Goal: Transaction & Acquisition: Download file/media

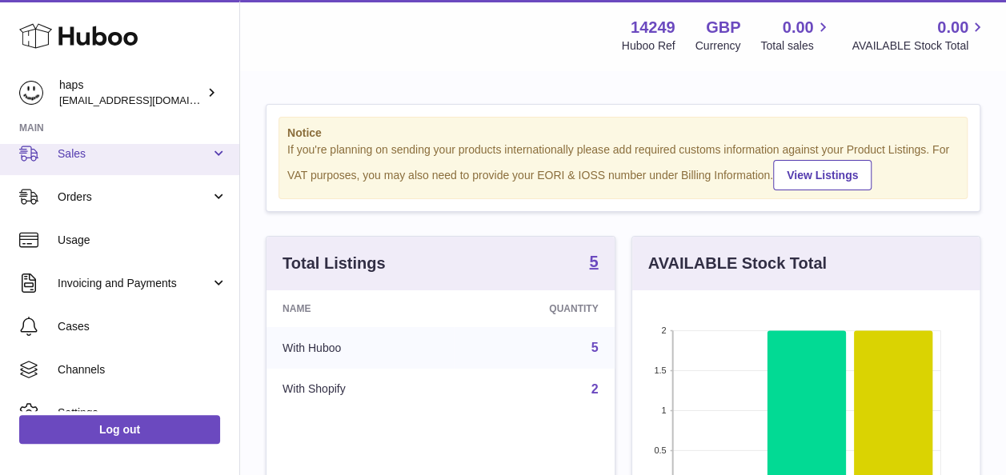
scroll to position [142, 0]
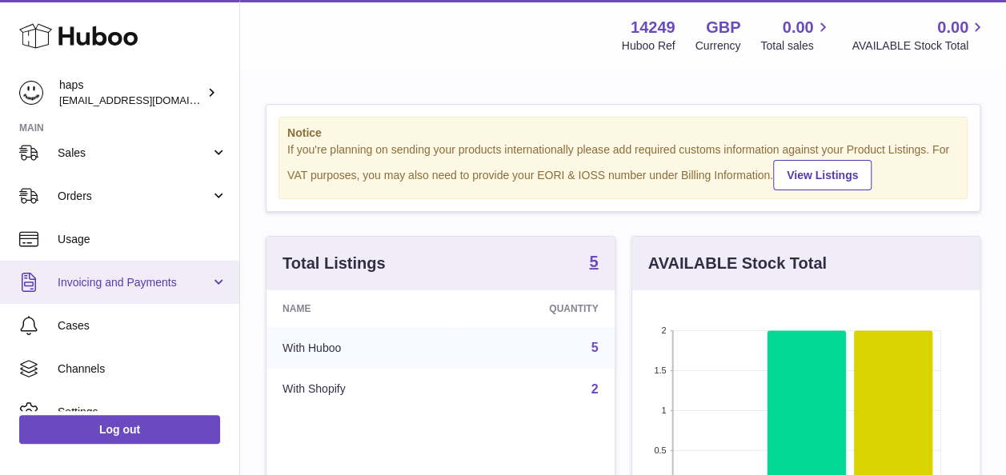
click at [151, 282] on span "Invoicing and Payments" at bounding box center [134, 282] width 153 height 15
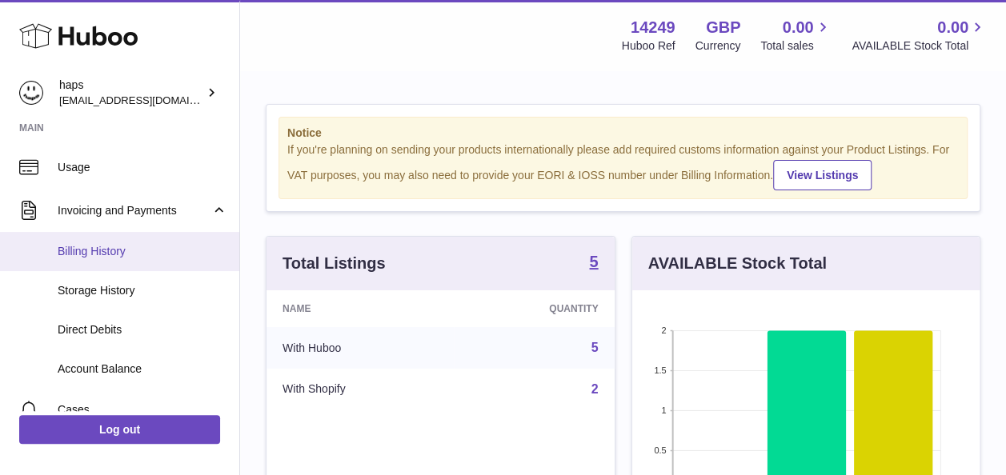
click at [151, 252] on span "Billing History" at bounding box center [143, 251] width 170 height 15
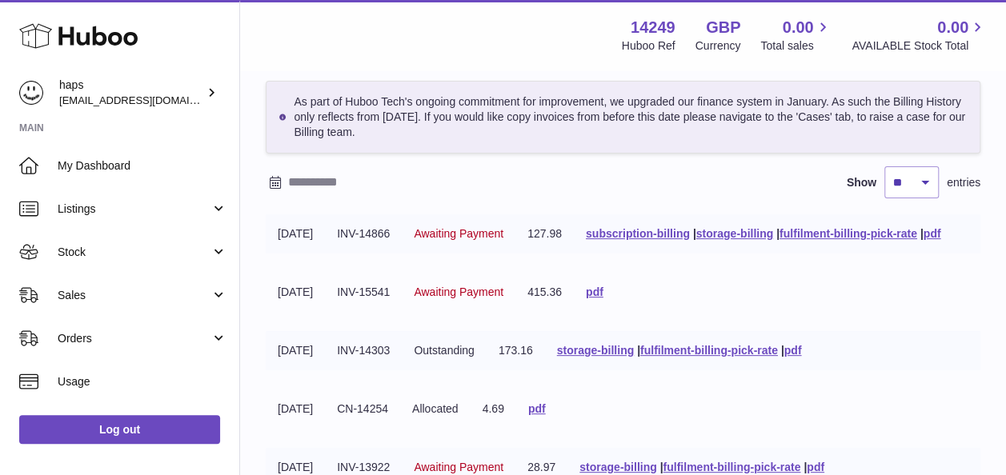
scroll to position [63, 0]
click at [923, 242] on link "pdf" at bounding box center [932, 235] width 18 height 13
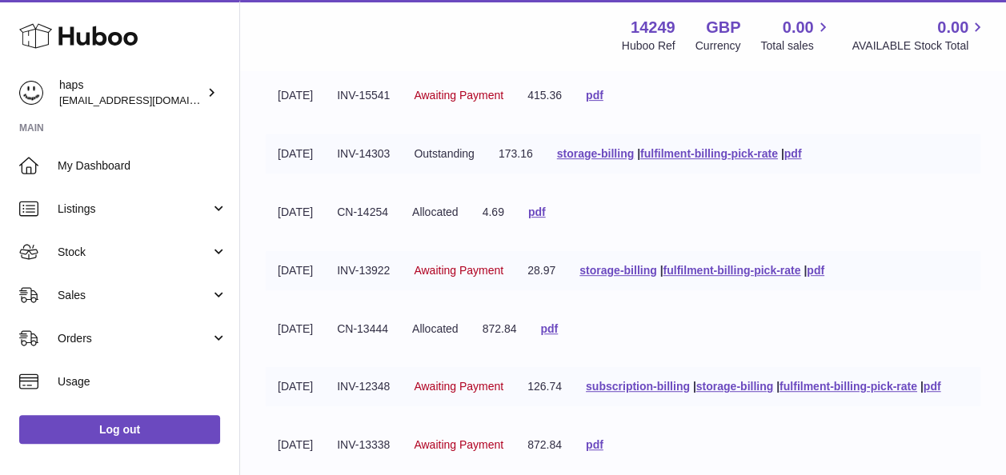
scroll to position [284, 0]
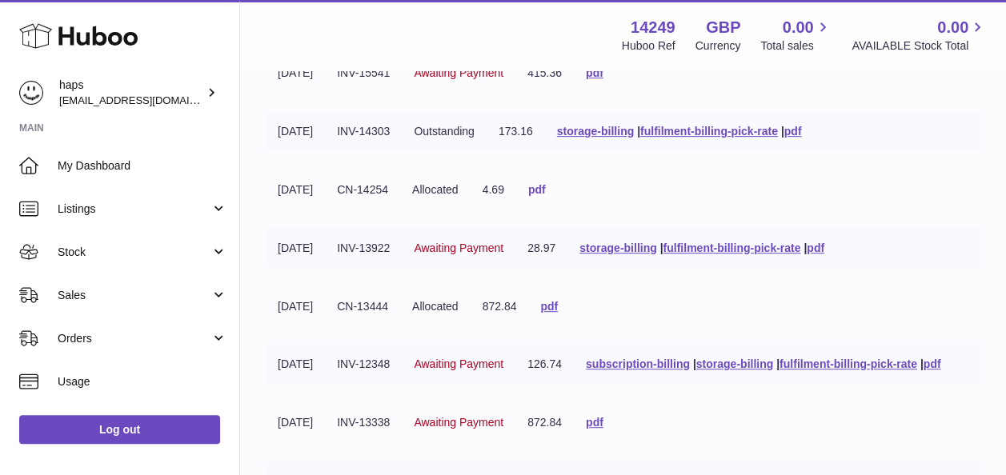
click at [546, 196] on link "pdf" at bounding box center [537, 189] width 18 height 13
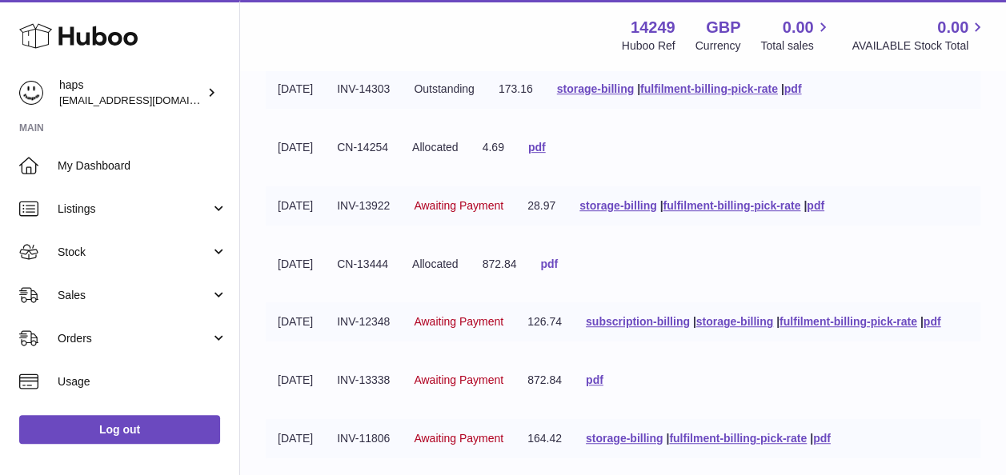
scroll to position [327, 0]
click at [558, 270] on link "pdf" at bounding box center [549, 263] width 18 height 13
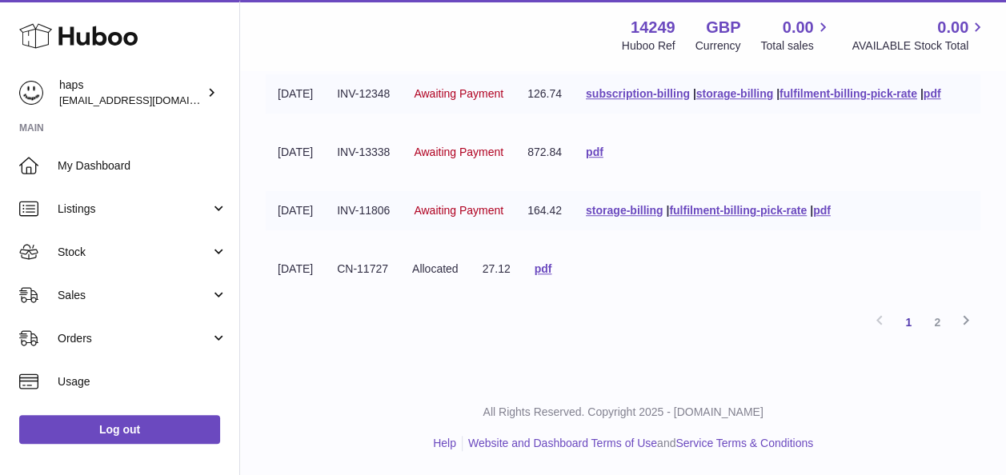
scroll to position [632, 0]
click at [931, 328] on link "2" at bounding box center [936, 322] width 29 height 29
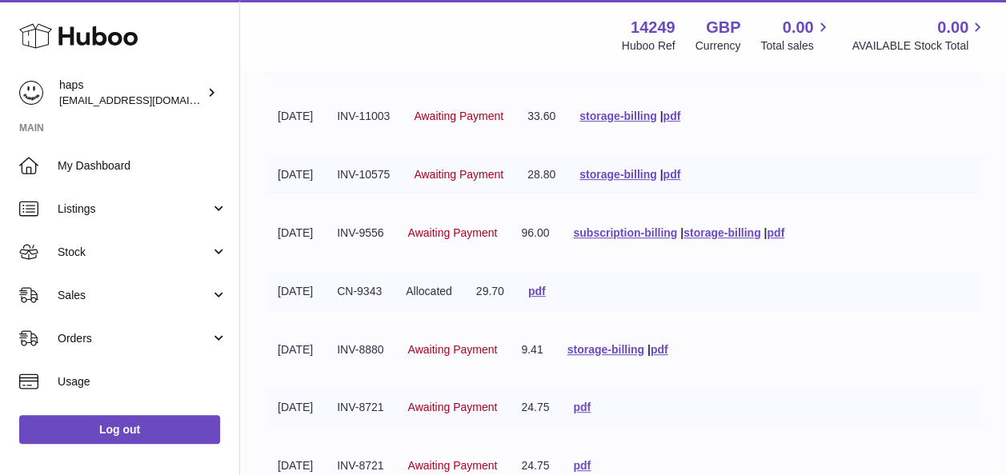
scroll to position [234, 0]
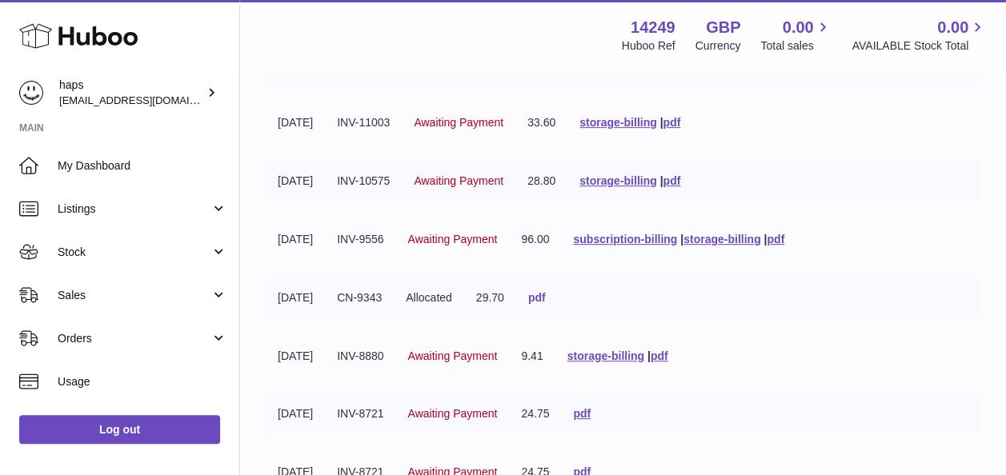
click at [546, 293] on link "pdf" at bounding box center [537, 297] width 18 height 13
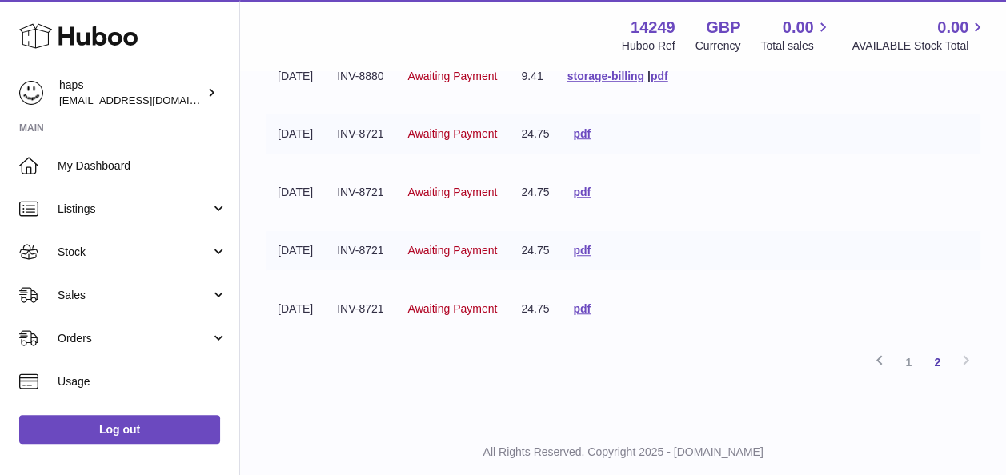
scroll to position [520, 0]
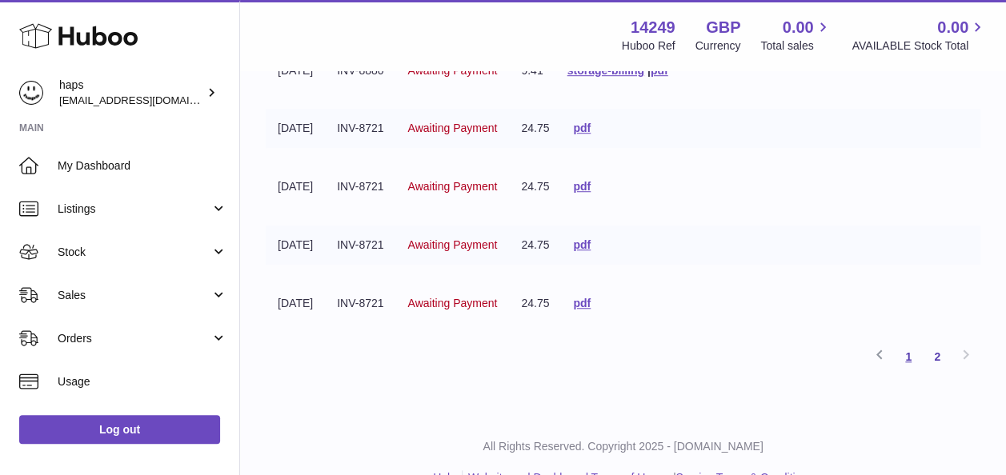
click at [914, 355] on link "1" at bounding box center [908, 356] width 29 height 29
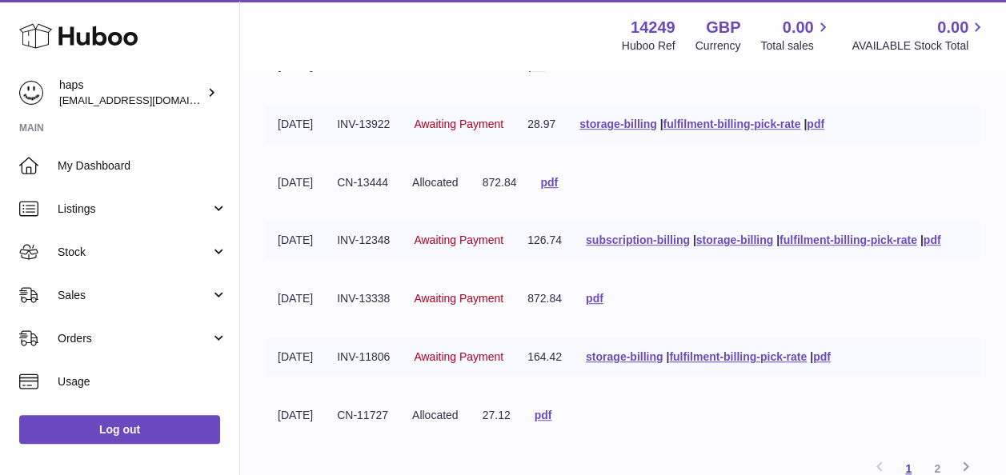
scroll to position [632, 0]
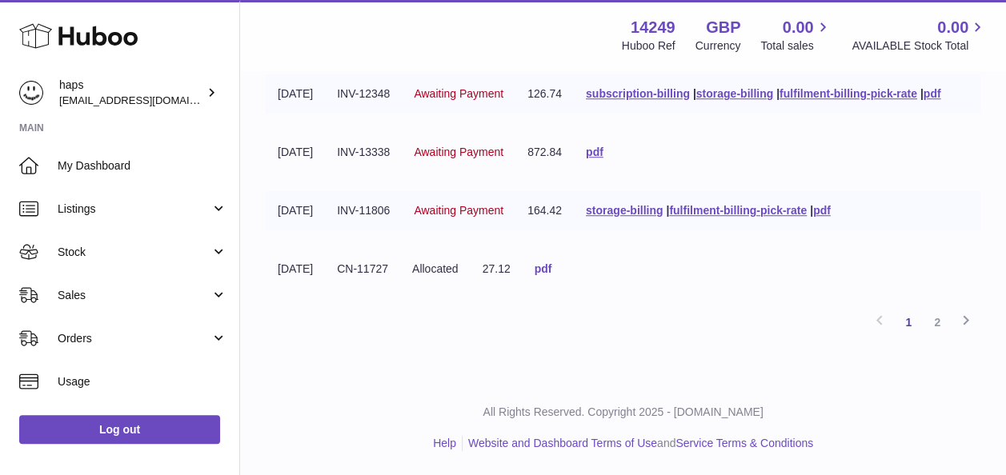
click at [552, 272] on link "pdf" at bounding box center [543, 268] width 18 height 13
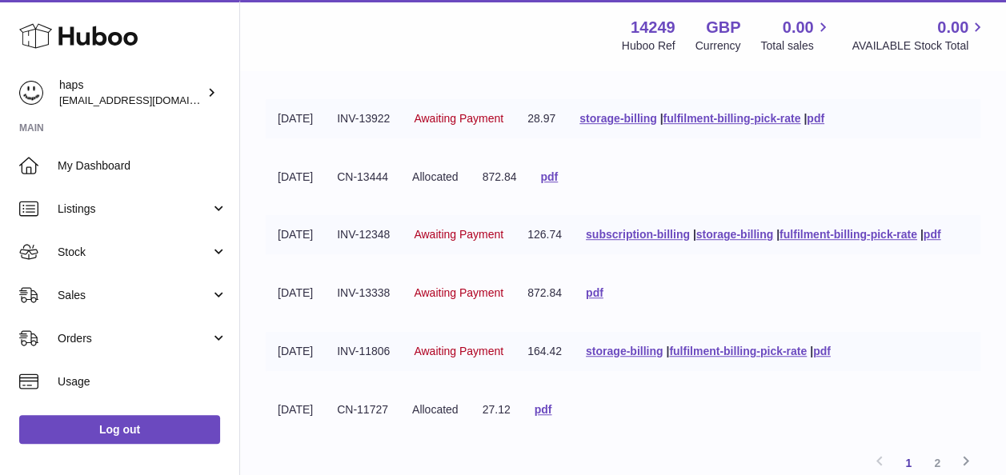
scroll to position [413, 0]
click at [558, 184] on link "pdf" at bounding box center [549, 177] width 18 height 13
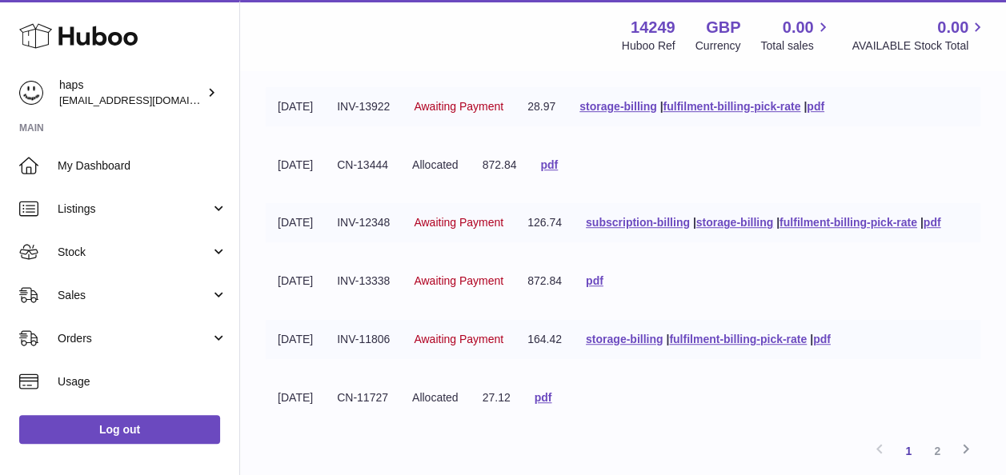
scroll to position [425, 0]
click at [570, 186] on td "pdf" at bounding box center [549, 165] width 42 height 39
click at [558, 172] on link "pdf" at bounding box center [549, 165] width 18 height 13
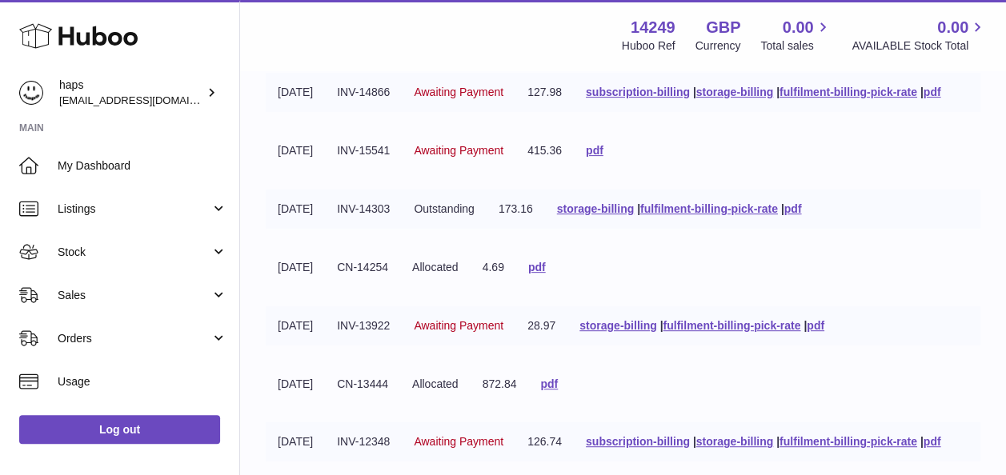
scroll to position [205, 0]
